Goal: Task Accomplishment & Management: Manage account settings

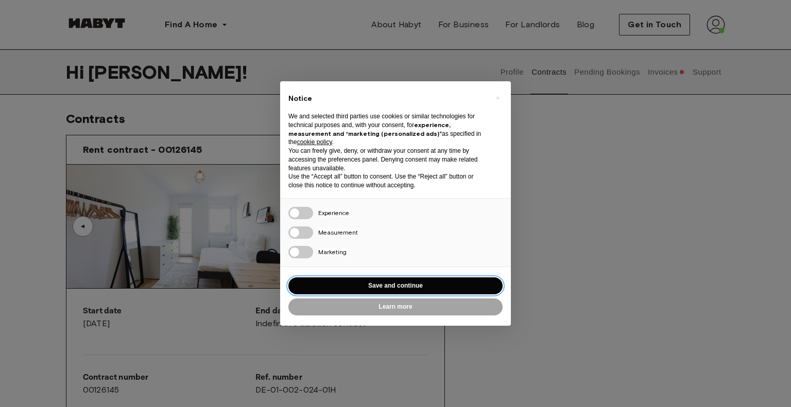
click at [349, 285] on button "Save and continue" at bounding box center [395, 286] width 214 height 17
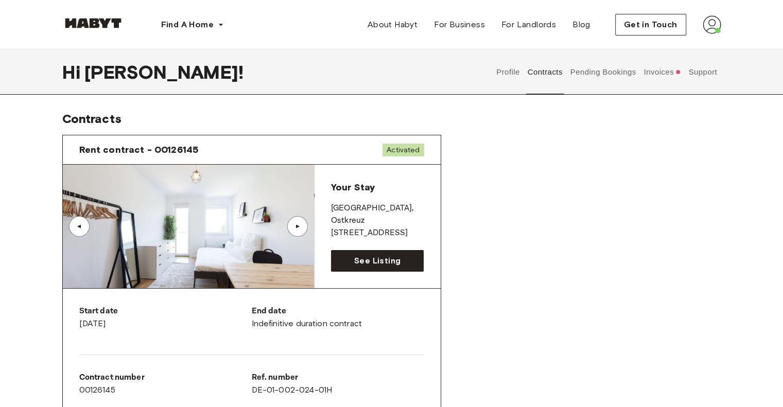
click at [662, 73] on button "Invoices" at bounding box center [663, 71] width 40 height 45
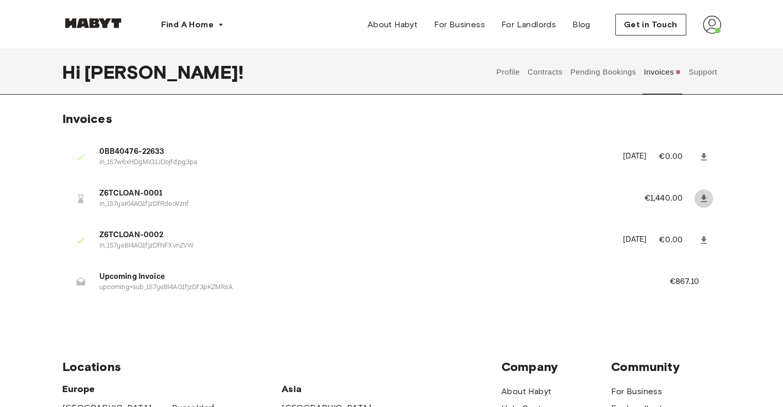
click at [701, 197] on icon at bounding box center [704, 199] width 10 height 10
click at [579, 74] on button "Pending Bookings" at bounding box center [603, 71] width 69 height 45
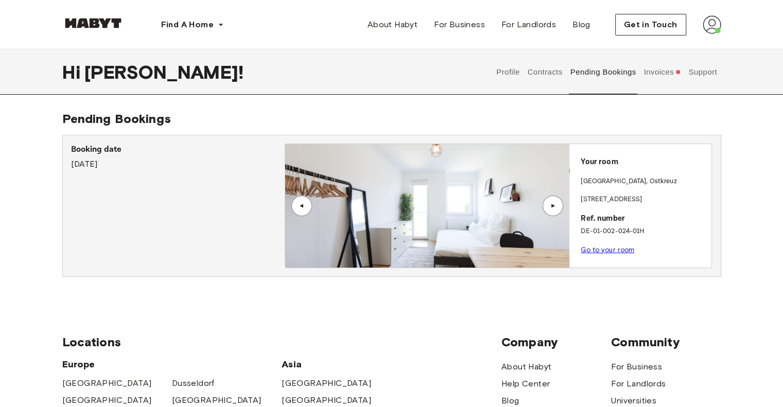
click at [602, 250] on link "Go to your room" at bounding box center [608, 250] width 54 height 8
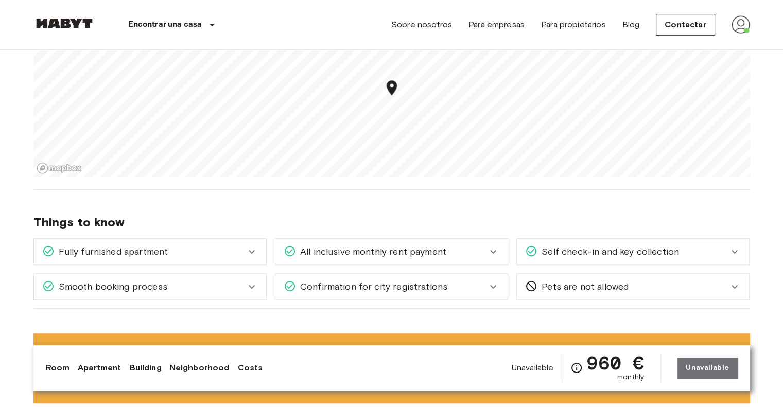
scroll to position [670, 0]
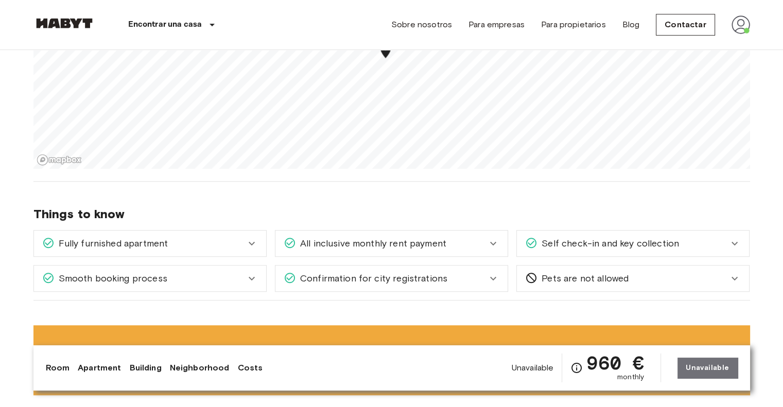
click at [706, 371] on div "Unavailable 960 € monthly Unavailable" at bounding box center [625, 368] width 226 height 29
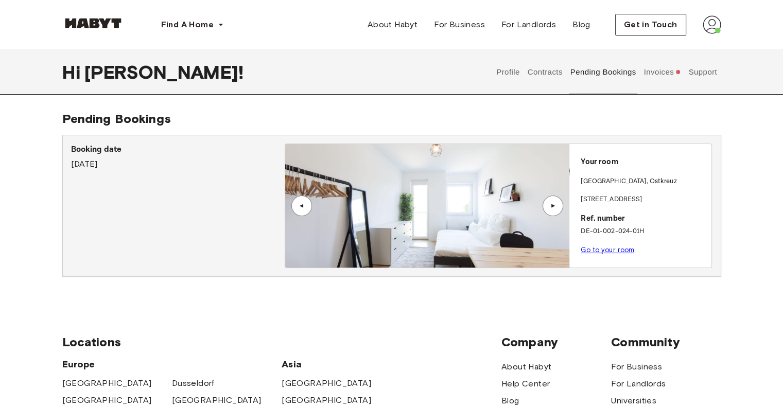
click at [659, 72] on button "Invoices" at bounding box center [663, 71] width 40 height 45
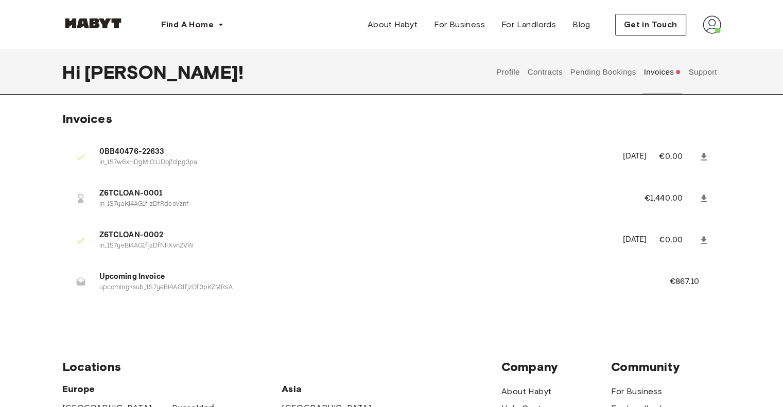
click at [90, 195] on div at bounding box center [81, 199] width 21 height 21
click at [714, 26] on img at bounding box center [712, 24] width 19 height 19
click at [697, 47] on div "Profile Log out" at bounding box center [691, 58] width 62 height 49
click at [713, 30] on img at bounding box center [712, 24] width 19 height 19
click at [685, 49] on span "Profile" at bounding box center [681, 48] width 26 height 12
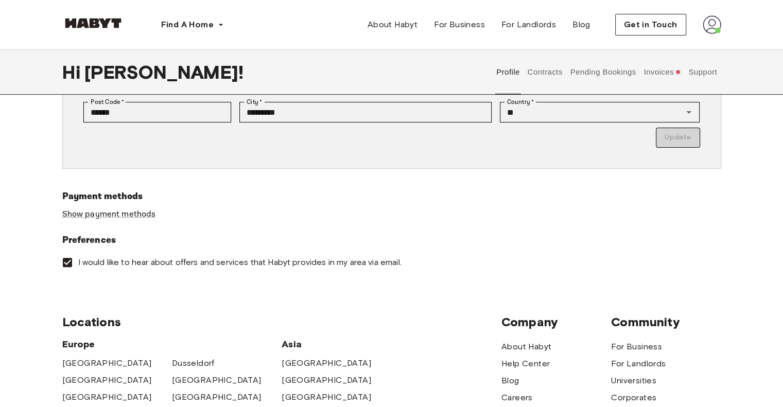
scroll to position [258, 0]
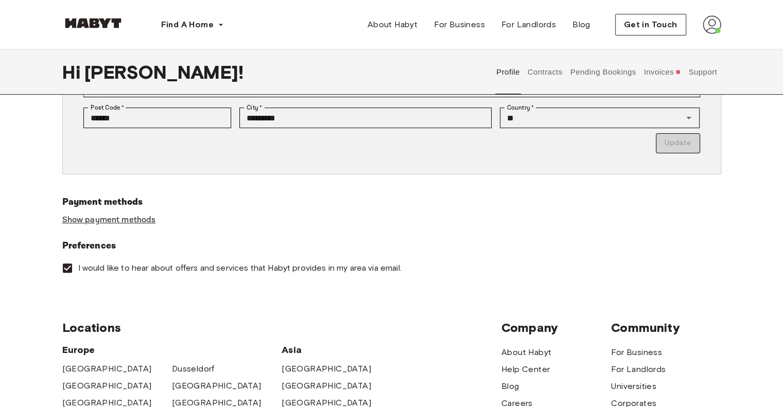
click at [115, 222] on link "Show payment methods" at bounding box center [109, 220] width 94 height 11
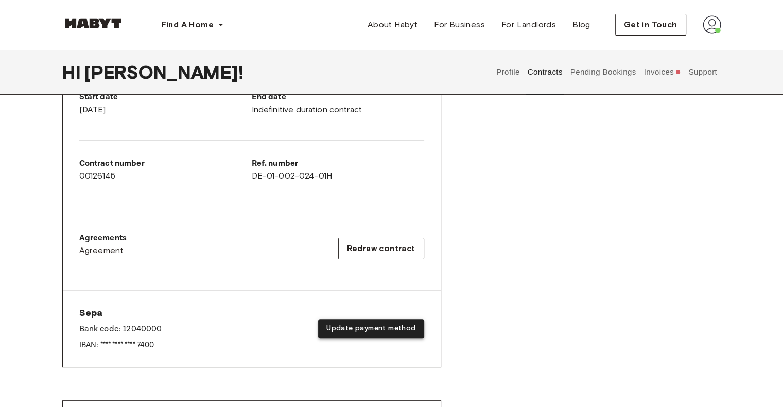
scroll to position [206, 0]
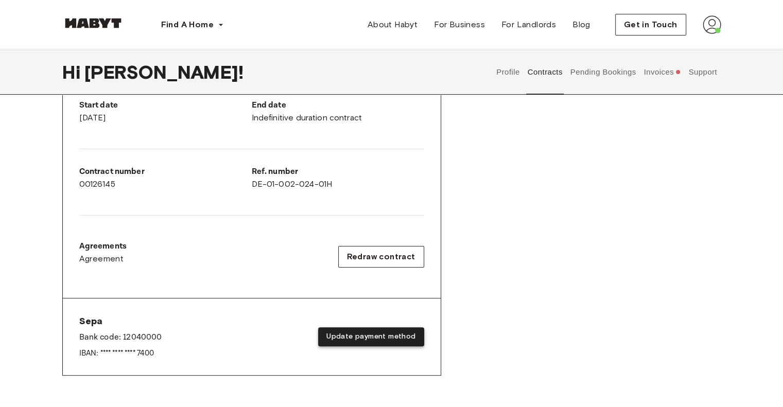
click at [379, 336] on button "Update payment method" at bounding box center [371, 337] width 106 height 19
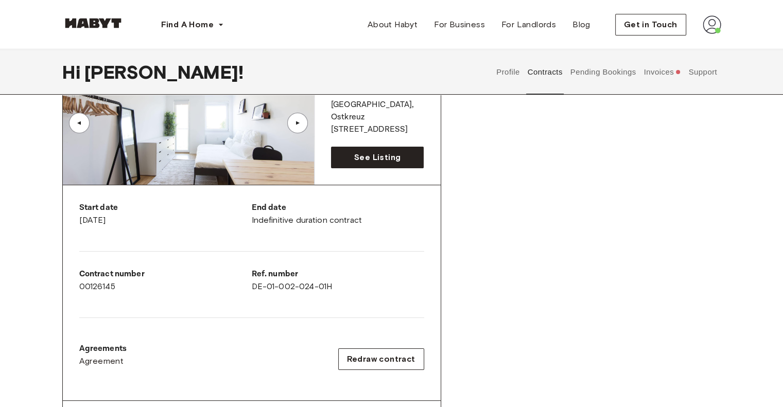
scroll to position [103, 0]
click at [606, 66] on button "Pending Bookings" at bounding box center [603, 71] width 69 height 45
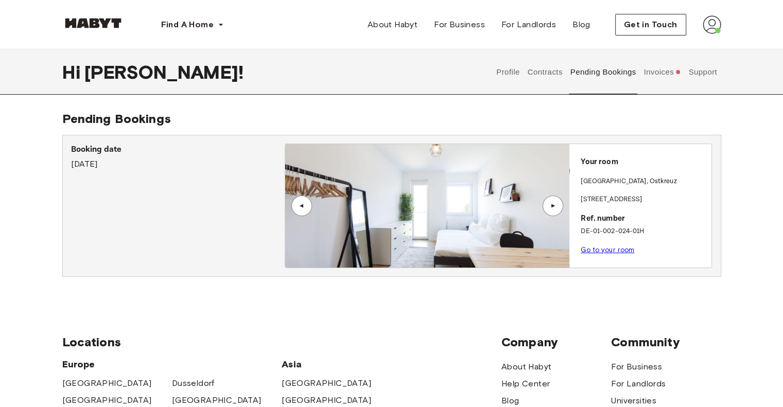
click at [661, 73] on button "Invoices" at bounding box center [663, 71] width 40 height 45
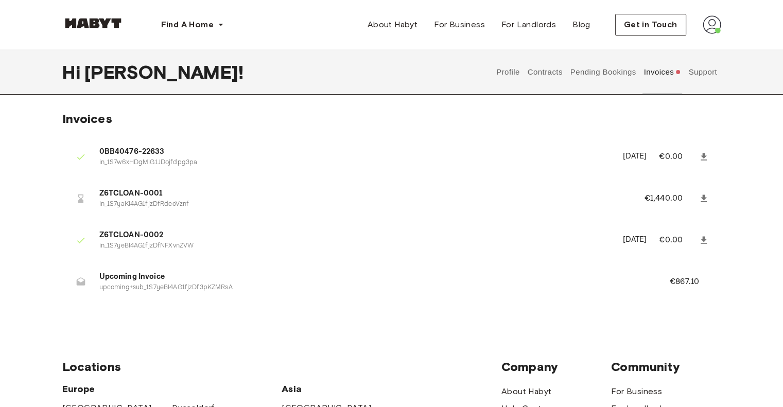
click at [120, 227] on li "Z6TCLOAN-0002 in_1S7yeBI4AG1fjzDfNFXvnZVW September 16th, 2025 €0.00" at bounding box center [391, 241] width 659 height 36
click at [113, 276] on span "Upcoming Invoice" at bounding box center [372, 277] width 546 height 12
click at [111, 287] on p "upcoming+sub_1S7yeBI4AG1fjzDf3pKZMRsA" at bounding box center [372, 288] width 546 height 10
click at [162, 281] on span "Upcoming Invoice" at bounding box center [372, 277] width 546 height 12
click at [678, 284] on p "€867.10" at bounding box center [691, 282] width 43 height 12
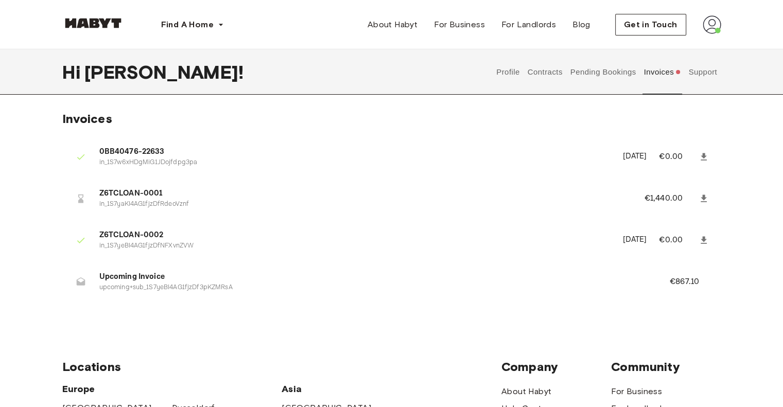
drag, startPoint x: 86, startPoint y: 195, endPoint x: 75, endPoint y: 195, distance: 10.3
click at [84, 195] on div at bounding box center [81, 199] width 21 height 21
click at [71, 194] on div at bounding box center [85, 199] width 29 height 21
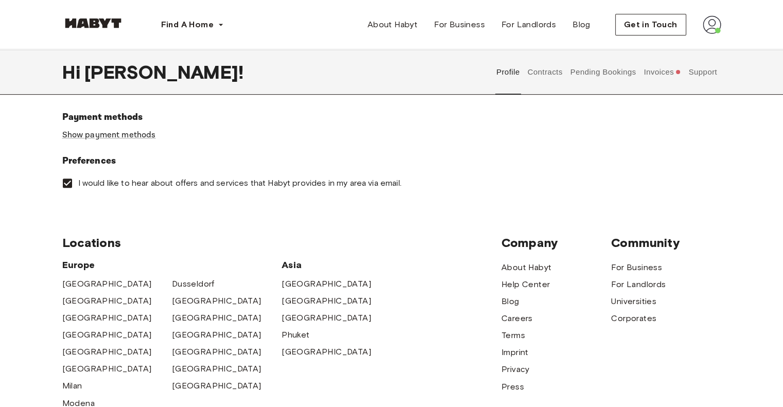
scroll to position [361, 0]
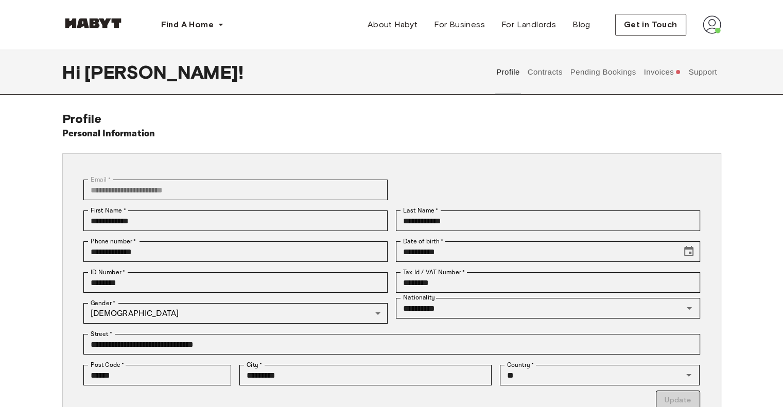
click at [550, 71] on button "Contracts" at bounding box center [545, 71] width 38 height 45
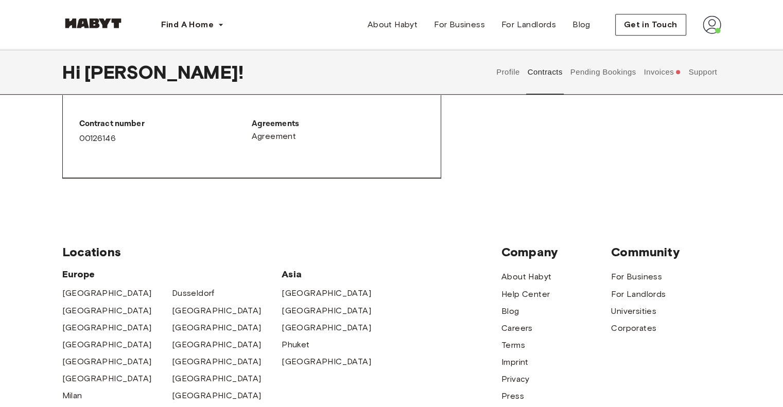
scroll to position [412, 0]
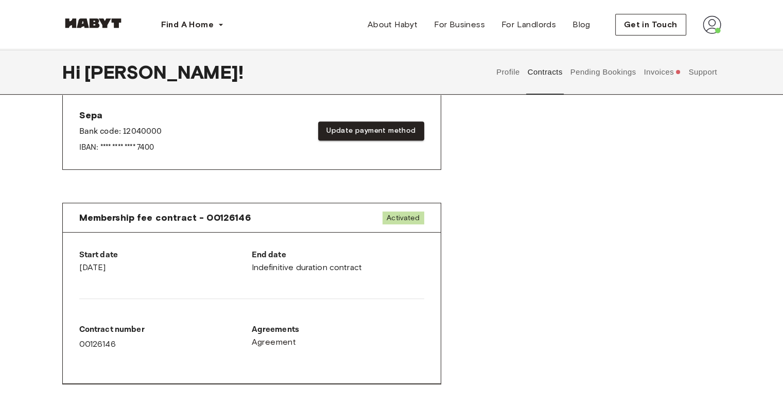
click at [593, 70] on button "Pending Bookings" at bounding box center [603, 71] width 69 height 45
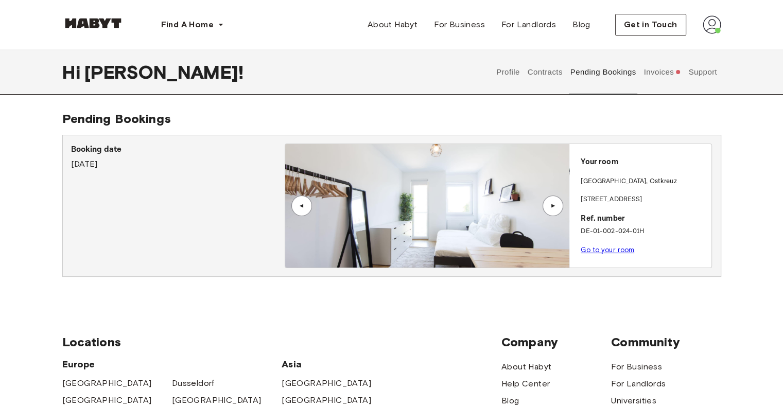
click at [711, 74] on button "Support" at bounding box center [703, 71] width 31 height 45
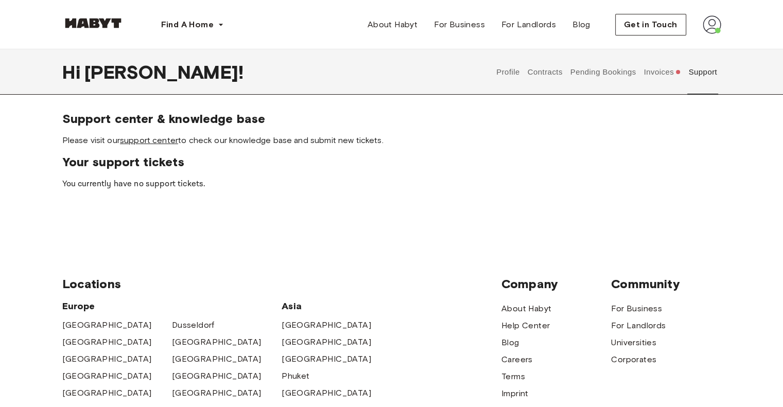
click at [129, 139] on link "support center" at bounding box center [149, 140] width 58 height 10
click at [733, 26] on div "Find A Home Europe Amsterdam Berlin Frankfurt Hamburg Lisbon Madrid Milan Moden…" at bounding box center [392, 24] width 742 height 49
click at [712, 28] on img at bounding box center [712, 24] width 19 height 19
click at [692, 51] on span "Profile" at bounding box center [681, 48] width 26 height 12
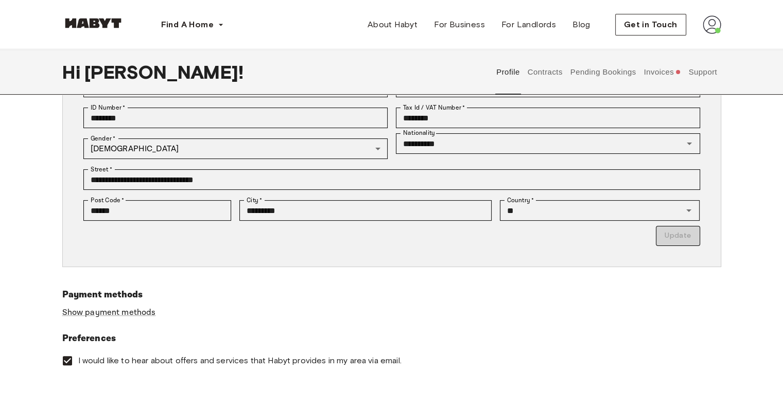
scroll to position [206, 0]
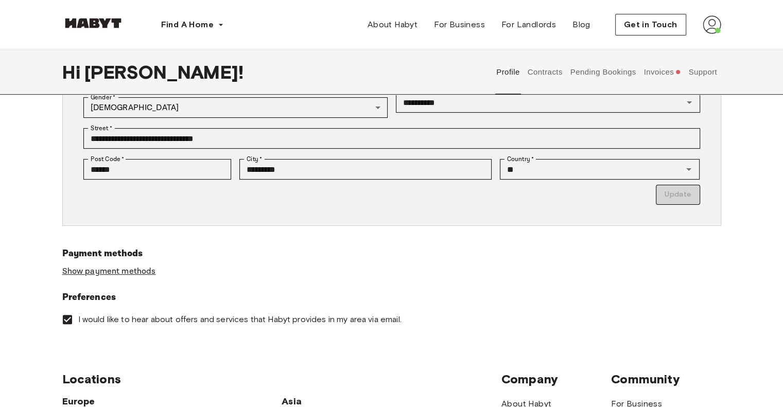
click at [67, 275] on link "Show payment methods" at bounding box center [109, 271] width 94 height 11
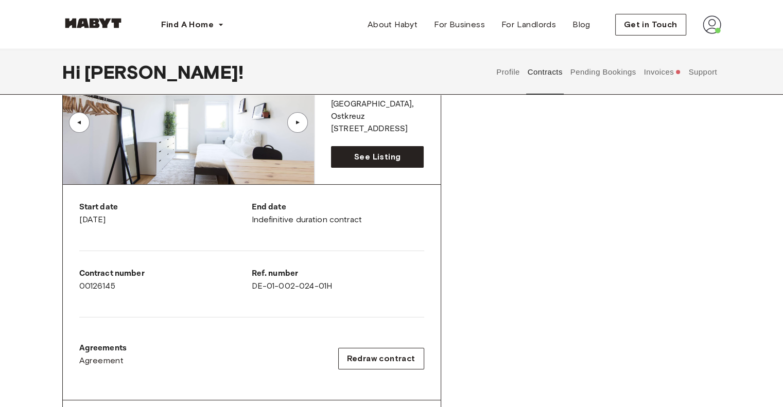
scroll to position [206, 0]
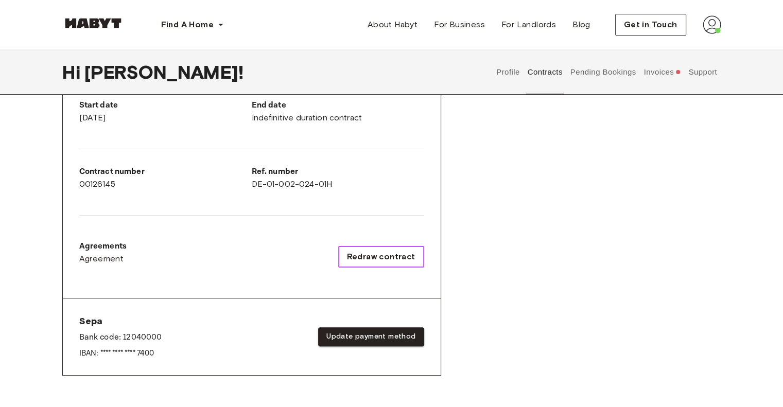
click at [377, 261] on span "Redraw contract" at bounding box center [381, 257] width 69 height 12
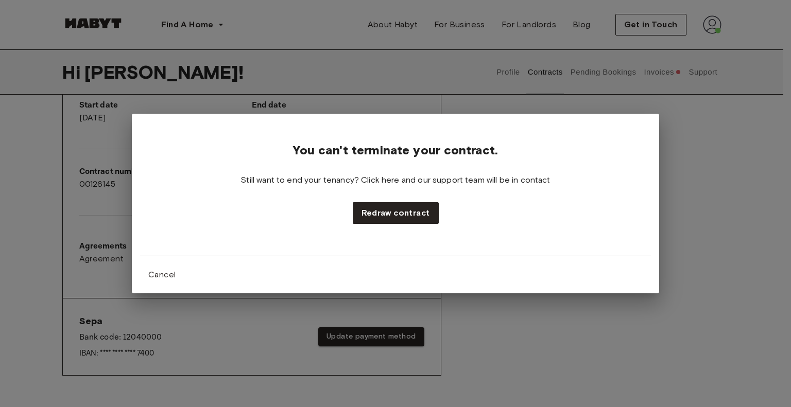
click at [541, 306] on div "You can't terminate your contract. Still want to end your tenancy? Click here a…" at bounding box center [395, 203] width 791 height 407
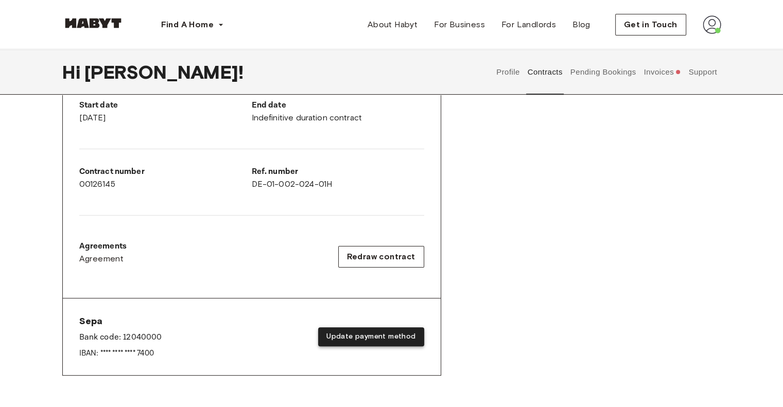
click at [353, 339] on button "Update payment method" at bounding box center [371, 337] width 106 height 19
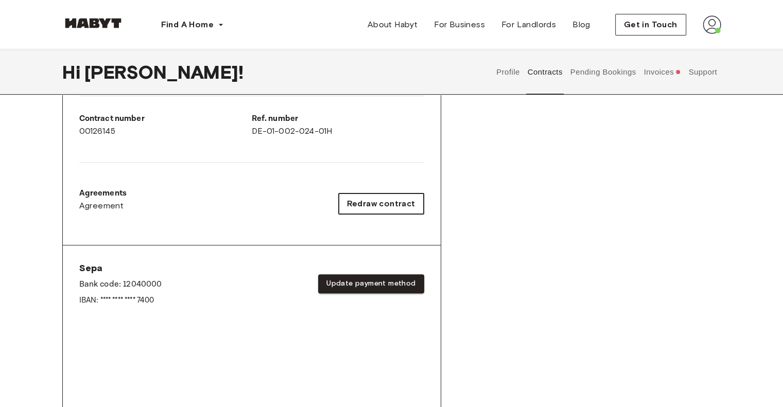
scroll to position [258, 0]
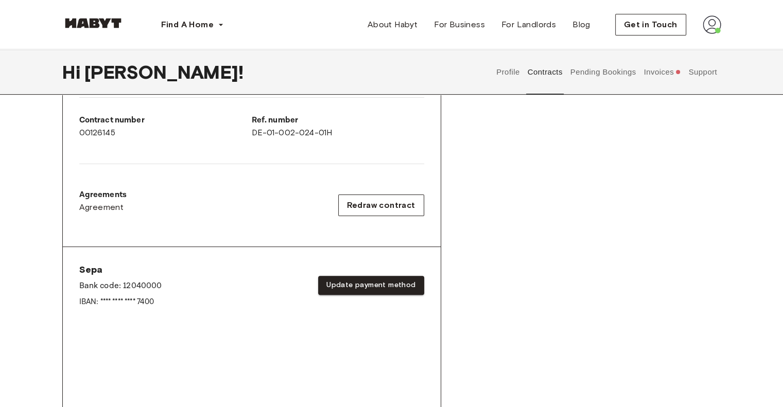
drag, startPoint x: 663, startPoint y: 233, endPoint x: 656, endPoint y: 224, distance: 12.1
click at [663, 233] on div "Rent contract - 00126145 Activated ▲ ▲ Your Stay BERLIN , Ostkreuz Archibaldweg…" at bounding box center [391, 301] width 659 height 865
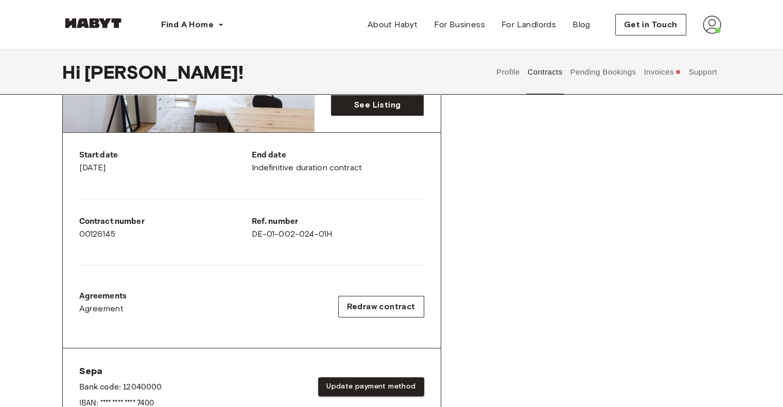
scroll to position [155, 0]
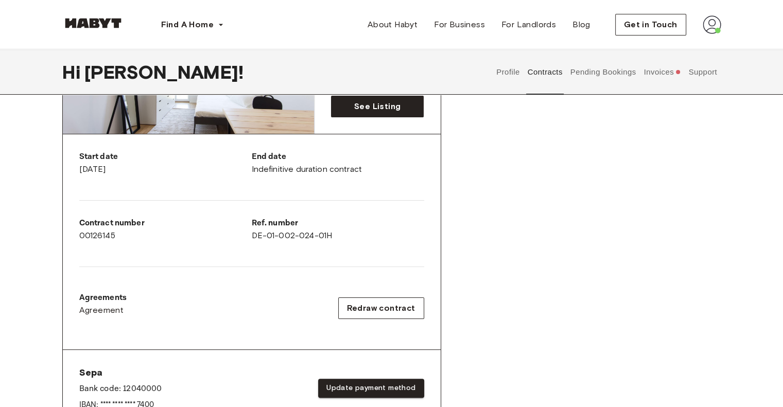
click at [609, 77] on button "Pending Bookings" at bounding box center [603, 71] width 69 height 45
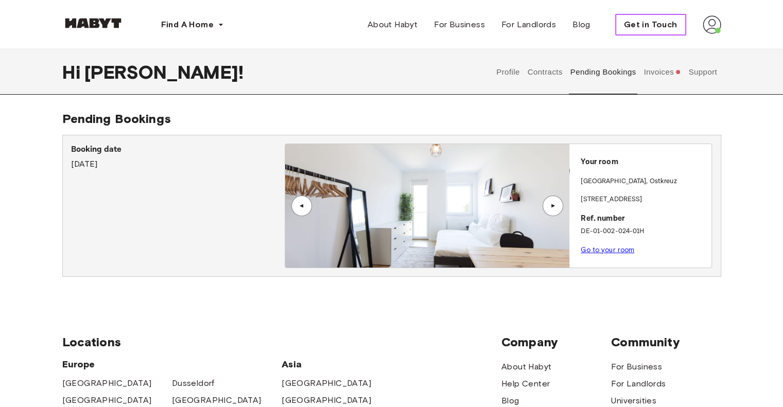
click at [653, 24] on span "Get in Touch" at bounding box center [651, 25] width 54 height 12
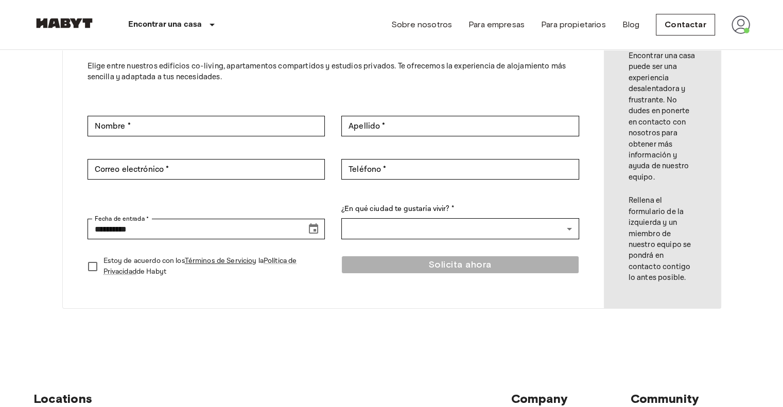
scroll to position [52, 0]
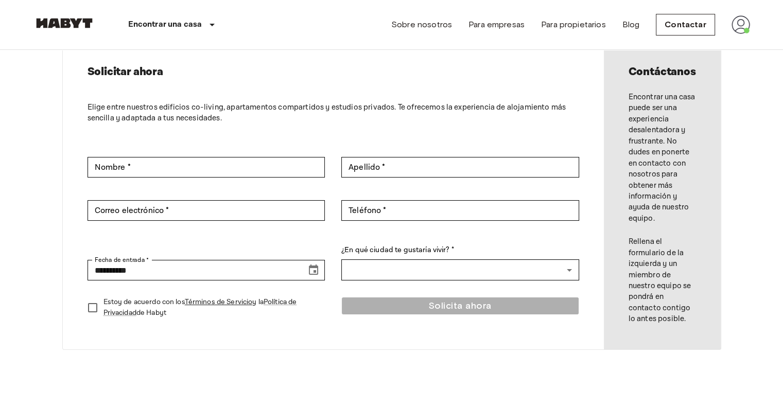
click at [756, 24] on nav "Encontrar una casa [GEOGRAPHIC_DATA] [GEOGRAPHIC_DATA] [GEOGRAPHIC_DATA] [GEOGR…" at bounding box center [392, 24] width 742 height 49
click at [745, 24] on img at bounding box center [741, 24] width 19 height 19
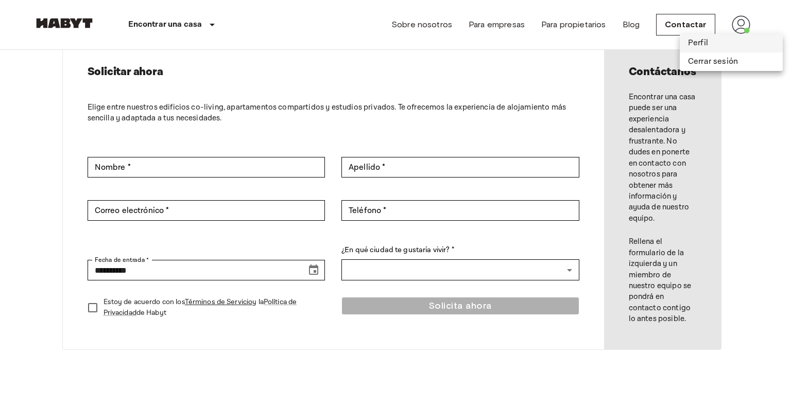
click at [706, 45] on li "Perfil" at bounding box center [731, 43] width 103 height 19
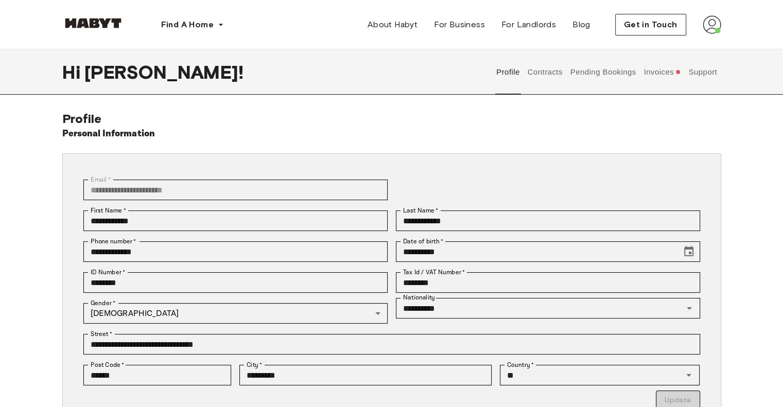
click at [539, 73] on button "Contracts" at bounding box center [545, 71] width 38 height 45
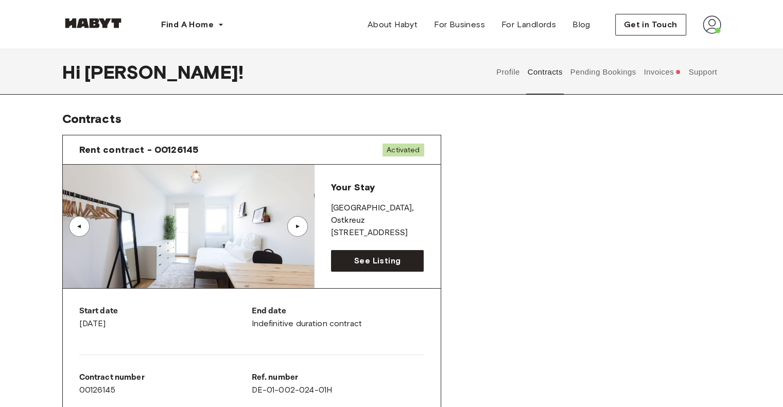
drag, startPoint x: 395, startPoint y: 148, endPoint x: 388, endPoint y: 146, distance: 6.9
click at [395, 148] on span "Activated" at bounding box center [403, 150] width 41 height 13
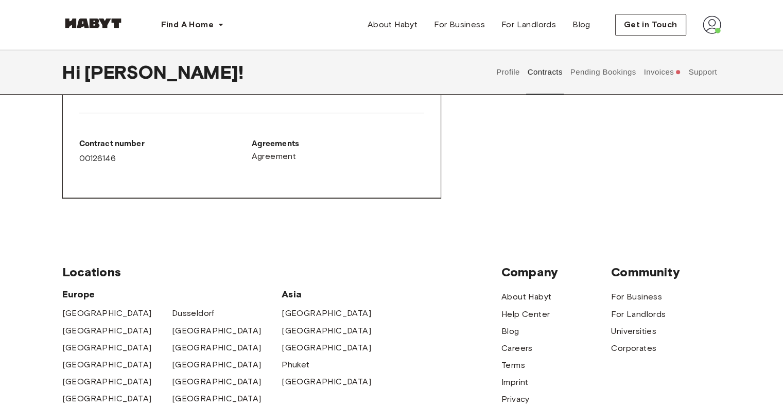
scroll to position [515, 0]
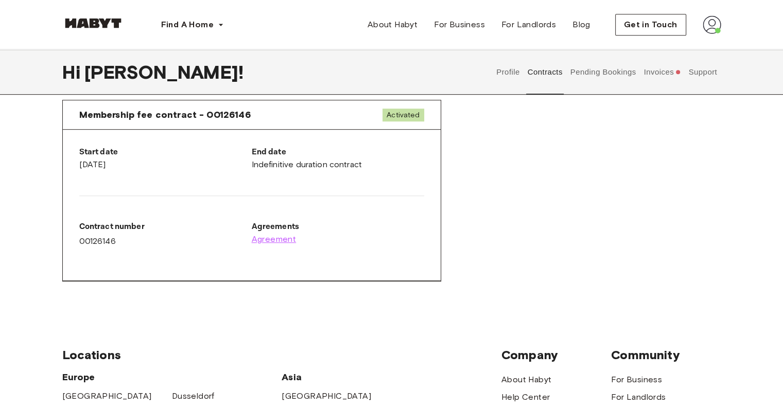
click at [280, 240] on span "Agreement" at bounding box center [274, 239] width 45 height 12
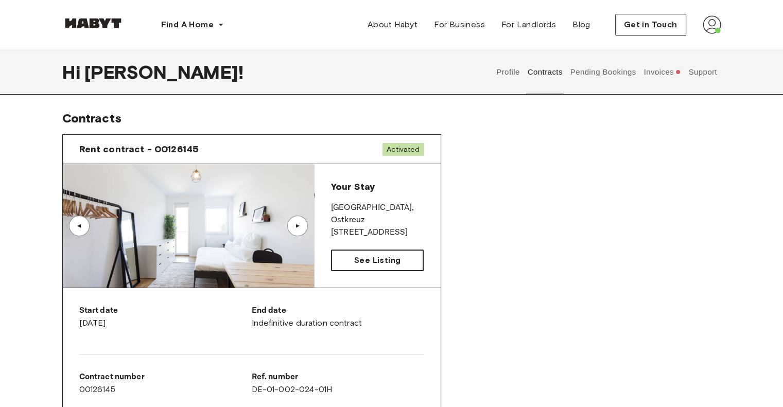
scroll to position [0, 0]
click at [291, 224] on div "▲" at bounding box center [297, 226] width 21 height 21
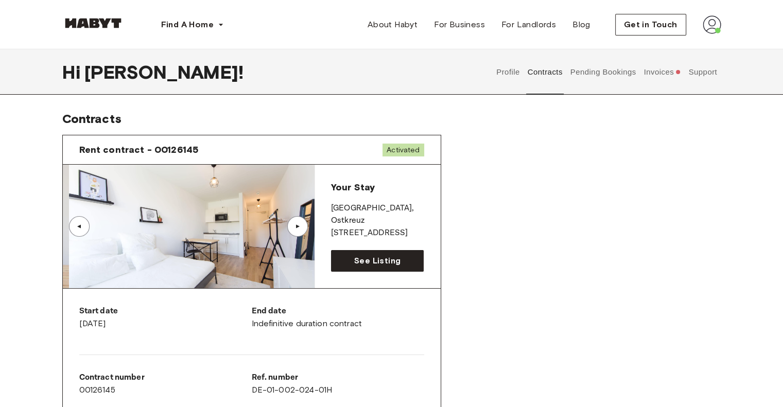
click at [291, 224] on div "▲" at bounding box center [297, 226] width 21 height 21
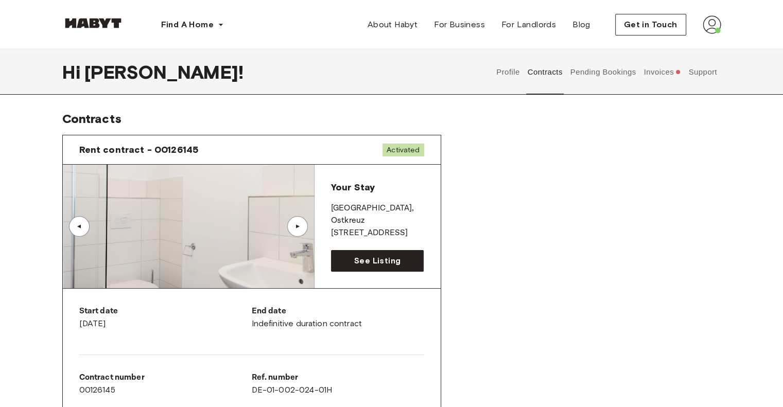
click at [291, 224] on div "▲" at bounding box center [297, 226] width 21 height 21
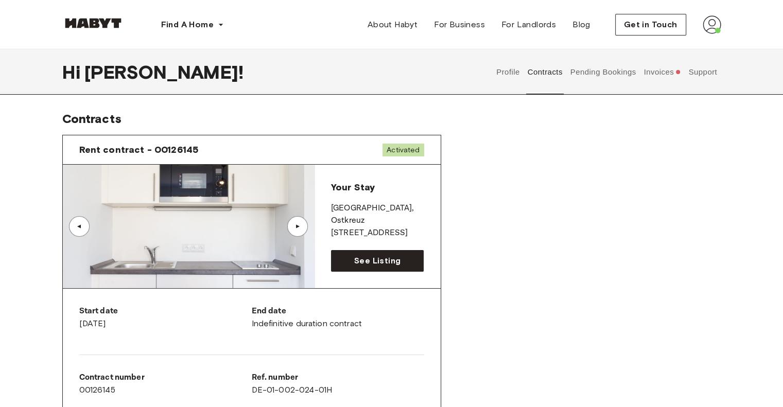
click at [291, 224] on div "▲" at bounding box center [297, 226] width 21 height 21
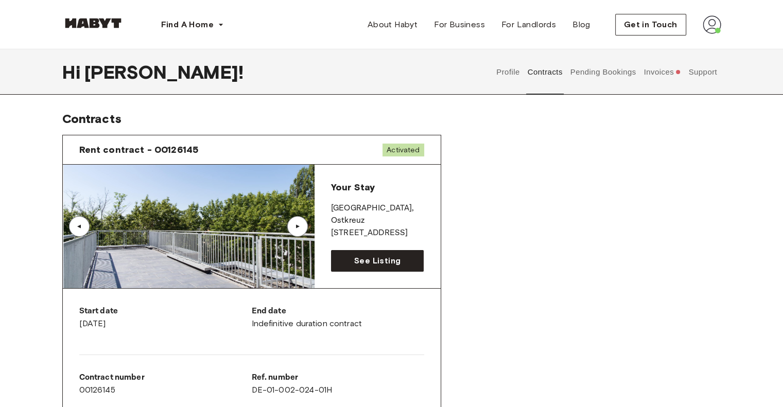
click at [291, 224] on div "▲" at bounding box center [297, 226] width 21 height 21
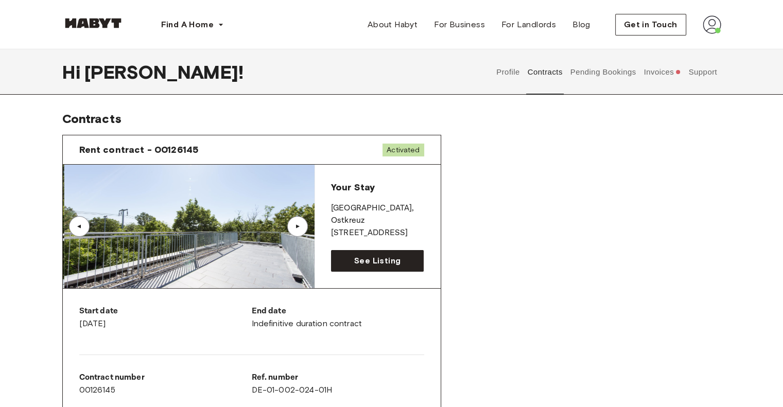
click at [291, 224] on div "▲" at bounding box center [297, 226] width 21 height 21
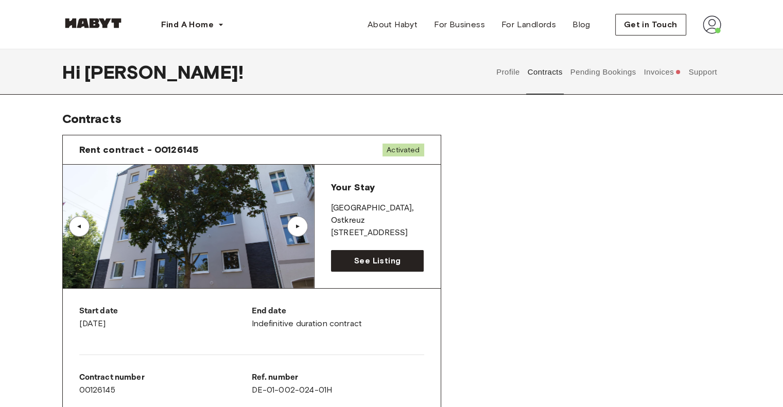
click at [291, 224] on div "▲" at bounding box center [297, 226] width 21 height 21
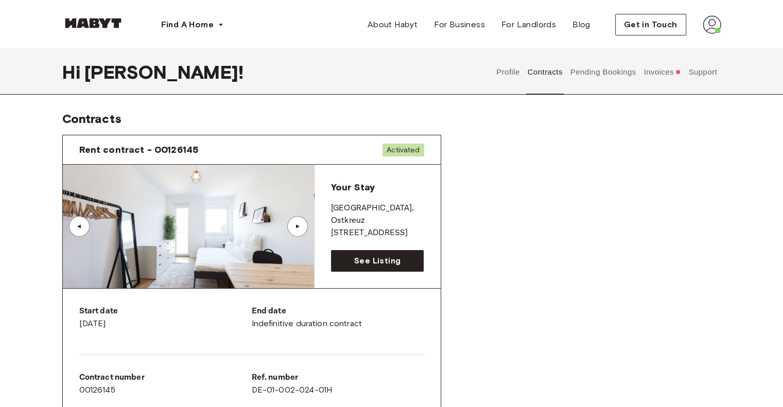
click at [511, 77] on button "Profile" at bounding box center [509, 71] width 26 height 45
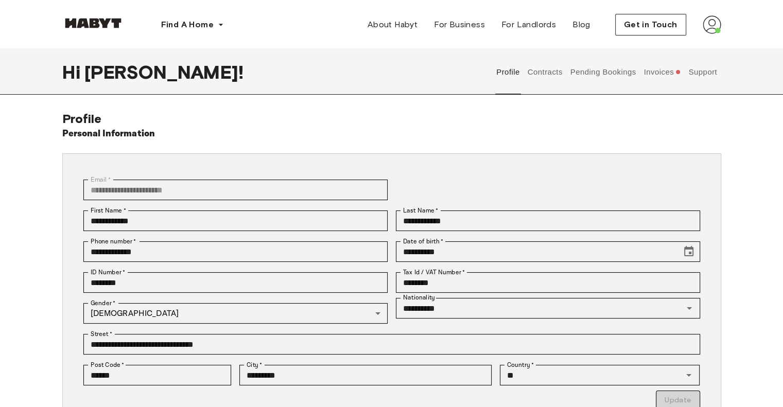
click at [657, 71] on button "Invoices" at bounding box center [663, 71] width 40 height 45
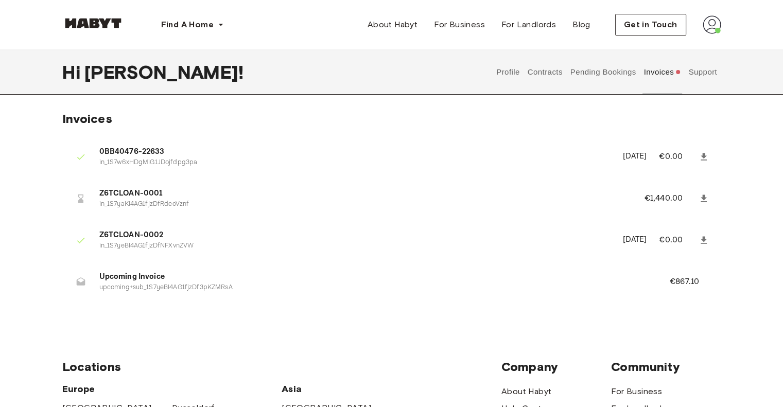
click at [83, 197] on icon at bounding box center [81, 199] width 10 height 10
click at [80, 283] on icon at bounding box center [80, 282] width 9 height 8
click at [124, 283] on p "upcoming+sub_1S7yeBI4AG1fjzDf3pKZMRsA" at bounding box center [372, 288] width 546 height 10
click at [116, 289] on p "upcoming+sub_1S7yeBI4AG1fjzDf3pKZMRsA" at bounding box center [372, 288] width 546 height 10
click at [68, 279] on li "Upcoming Invoice upcoming+sub_1S7yeBI4AG1fjzDf3pKZMRsA €867.10" at bounding box center [391, 282] width 659 height 36
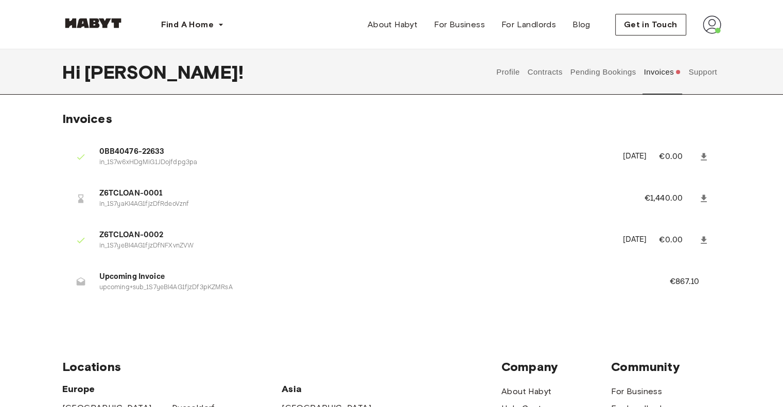
click at [78, 283] on icon at bounding box center [80, 282] width 9 height 8
drag, startPoint x: 141, startPoint y: 281, endPoint x: 181, endPoint y: 283, distance: 40.2
click at [144, 281] on span "Upcoming Invoice" at bounding box center [372, 277] width 546 height 12
click at [188, 285] on p "upcoming+sub_1S7yeBI4AG1fjzDf3pKZMRsA" at bounding box center [372, 288] width 546 height 10
drag, startPoint x: 170, startPoint y: 287, endPoint x: 124, endPoint y: 282, distance: 47.2
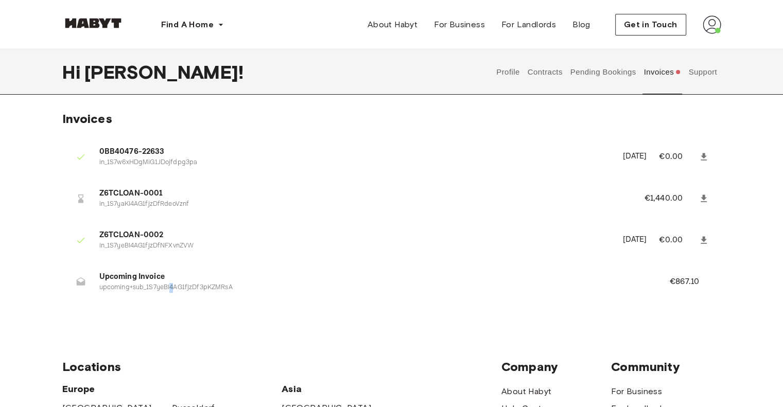
click at [170, 287] on p "upcoming+sub_1S7yeBI4AG1fjzDf3pKZMRsA" at bounding box center [372, 288] width 546 height 10
click at [121, 282] on span "Upcoming Invoice" at bounding box center [372, 277] width 546 height 12
click at [80, 284] on icon at bounding box center [80, 282] width 9 height 8
click at [81, 284] on icon at bounding box center [80, 282] width 9 height 8
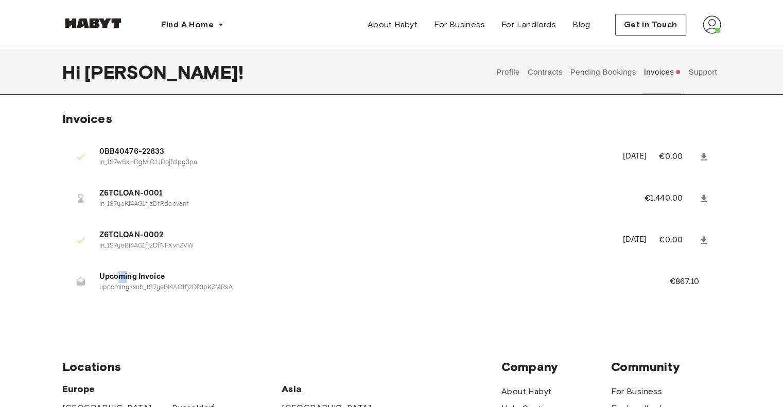
click at [706, 201] on icon at bounding box center [704, 198] width 6 height 7
click at [704, 72] on button "Support" at bounding box center [703, 71] width 31 height 45
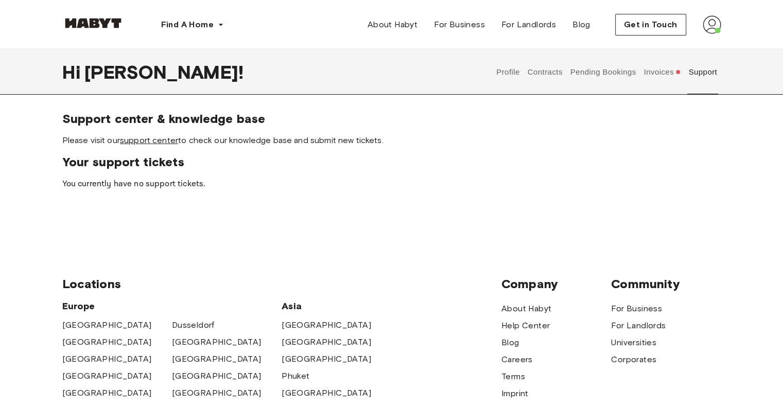
click at [147, 145] on link "support center" at bounding box center [149, 140] width 58 height 10
